Goal: Task Accomplishment & Management: Manage account settings

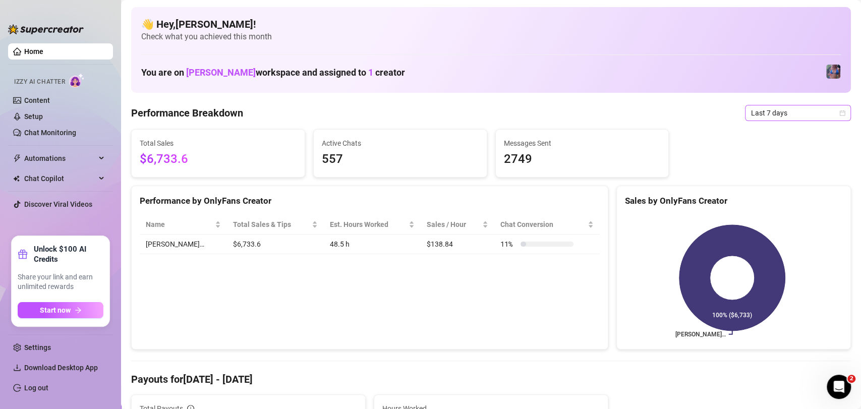
click at [788, 115] on span "Last 7 days" at bounding box center [798, 112] width 94 height 15
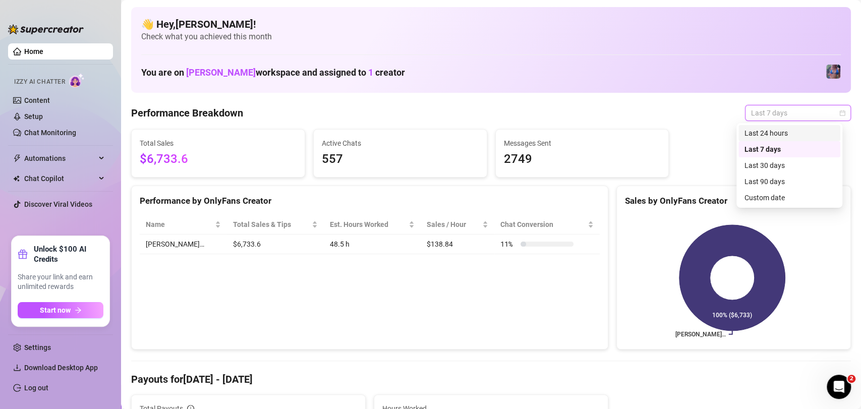
click at [788, 128] on div "Last 24 hours" at bounding box center [790, 133] width 90 height 11
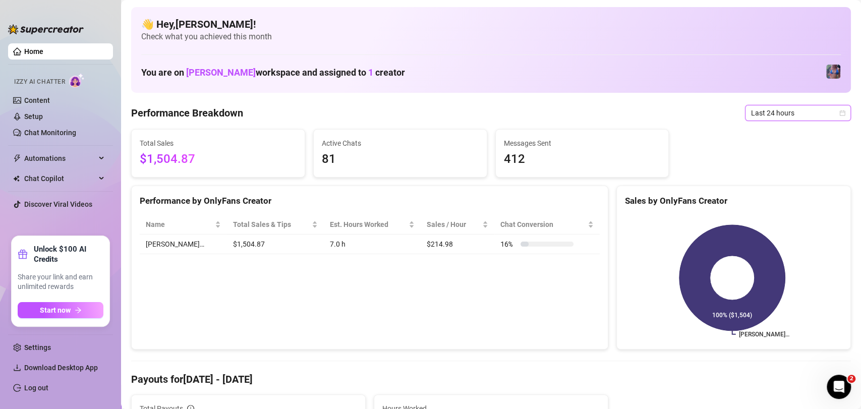
click at [434, 57] on div "👋 Hey, [PERSON_NAME] ! Check what you achieved this month You are on [PERSON_NA…" at bounding box center [491, 50] width 720 height 86
click at [787, 106] on span "Last 24 hours" at bounding box center [798, 112] width 94 height 15
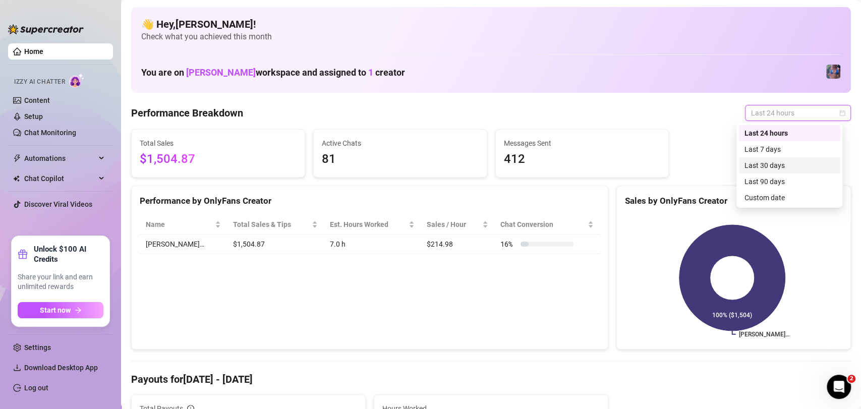
click at [783, 165] on div "Last 30 days" at bounding box center [790, 165] width 90 height 11
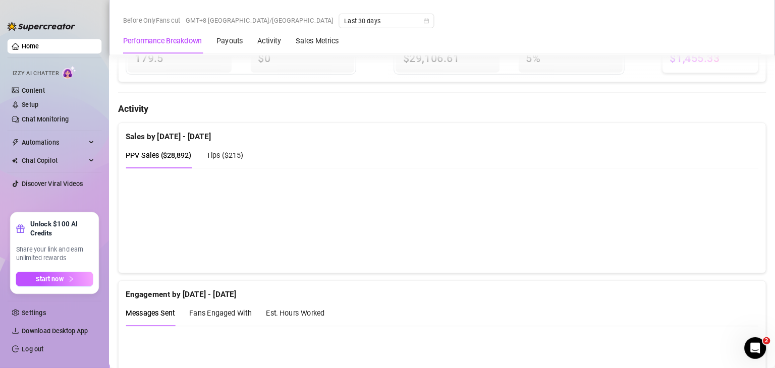
scroll to position [448, 0]
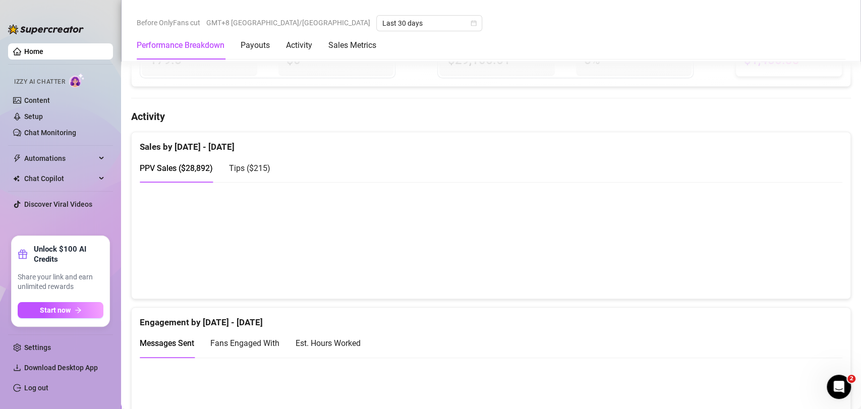
click at [797, 191] on canvas at bounding box center [487, 240] width 694 height 101
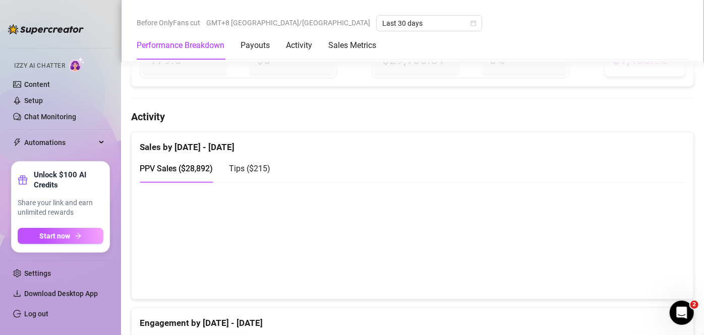
click at [554, 58] on div "Performance Breakdown Payouts Activity Sales Metrics" at bounding box center [413, 45] width 552 height 28
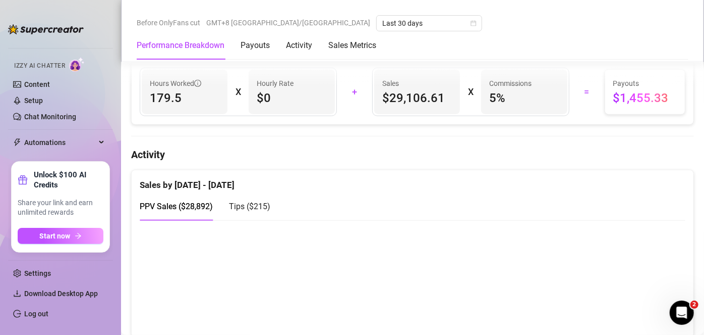
scroll to position [402, 0]
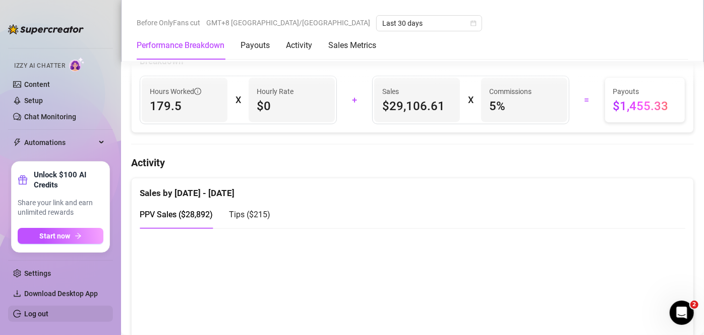
click at [48, 317] on link "Log out" at bounding box center [36, 313] width 24 height 8
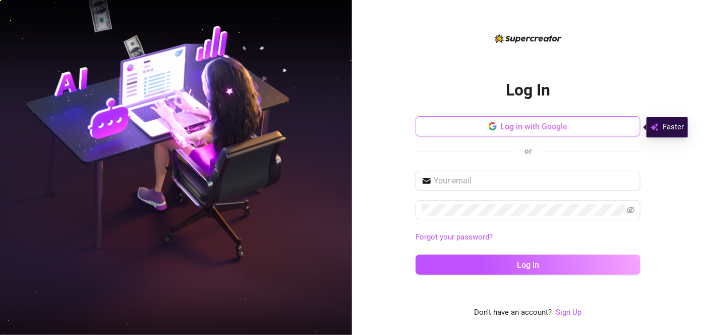
click at [534, 131] on span "Log in with Google" at bounding box center [534, 127] width 67 height 10
